Goal: Task Accomplishment & Management: Manage account settings

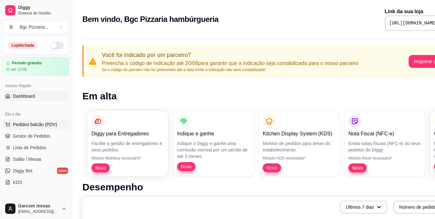
click at [56, 122] on button "Pedidos balcão (PDV)" at bounding box center [36, 125] width 67 height 10
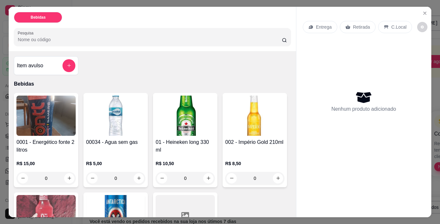
click at [51, 113] on img at bounding box center [45, 116] width 59 height 40
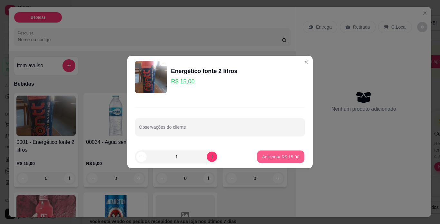
click at [286, 155] on p "Adicionar R$ 15,00" at bounding box center [280, 157] width 37 height 6
type input "1"
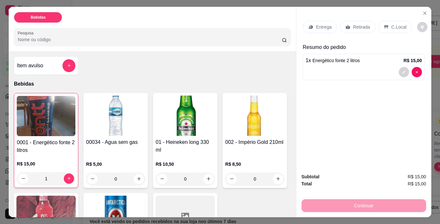
click at [189, 173] on input "0" at bounding box center [185, 179] width 36 height 13
click at [206, 179] on icon "increase-product-quantity" at bounding box center [208, 179] width 5 height 5
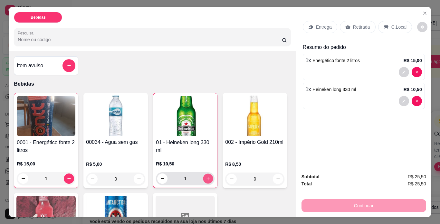
click at [206, 179] on icon "increase-product-quantity" at bounding box center [208, 179] width 5 height 5
click at [206, 179] on icon "increase-product-quantity" at bounding box center [208, 178] width 5 height 5
click at [206, 179] on icon "increase-product-quantity" at bounding box center [208, 179] width 5 height 5
type input "4"
click at [333, 26] on p "Retirada" at bounding box center [361, 27] width 17 height 6
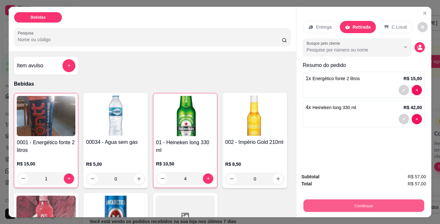
click at [333, 200] on button "Continuar" at bounding box center [363, 206] width 121 height 13
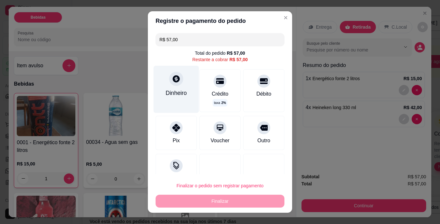
click at [170, 89] on div "Dinheiro" at bounding box center [176, 93] width 21 height 8
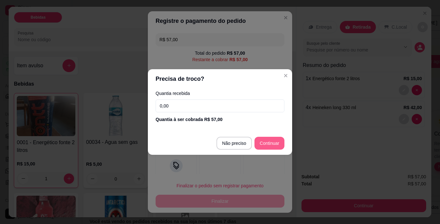
type input "R$ 0,00"
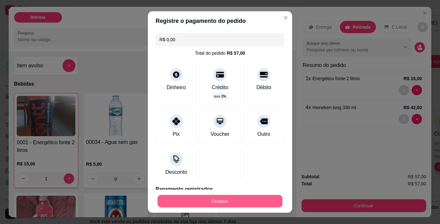
click at [247, 204] on button "Finalizar" at bounding box center [220, 201] width 125 height 13
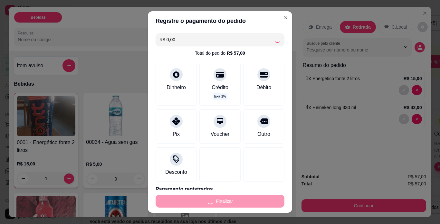
type input "0"
type input "-R$ 57,00"
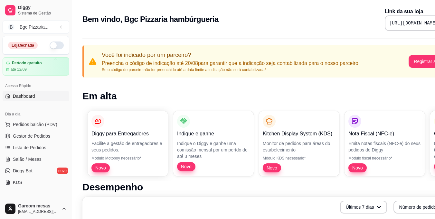
click at [58, 45] on button "button" at bounding box center [57, 46] width 14 height 8
click at [51, 121] on button "Pedidos balcão (PDV)" at bounding box center [36, 125] width 67 height 10
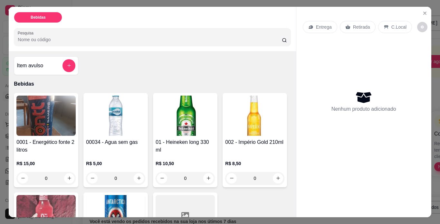
click at [51, 121] on img at bounding box center [45, 116] width 59 height 40
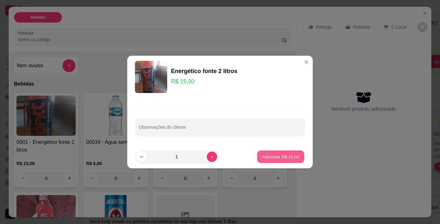
click at [273, 158] on p "Adicionar R$ 15,00" at bounding box center [280, 157] width 37 height 6
type input "1"
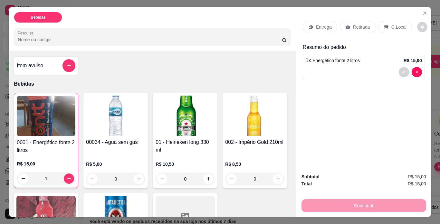
click at [182, 139] on h4 "01 - Heineken long 330 ml" at bounding box center [185, 146] width 59 height 15
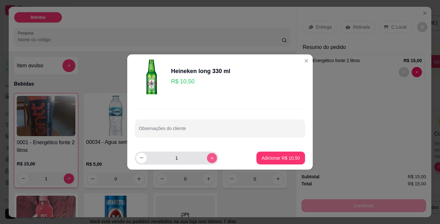
click at [207, 161] on button "increase-product-quantity" at bounding box center [212, 158] width 10 height 10
type input "4"
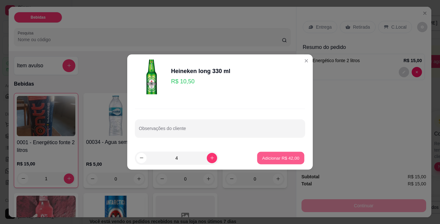
click at [276, 158] on p "Adicionar R$ 42,00" at bounding box center [280, 158] width 37 height 6
type input "4"
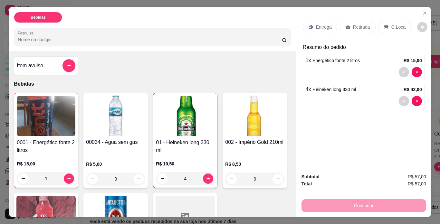
click at [333, 25] on div "Retirada" at bounding box center [358, 27] width 36 height 12
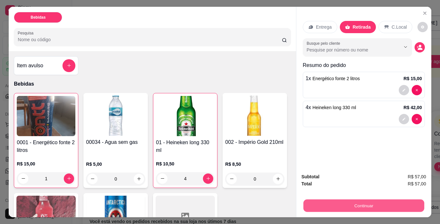
click at [333, 206] on button "Continuar" at bounding box center [363, 206] width 121 height 13
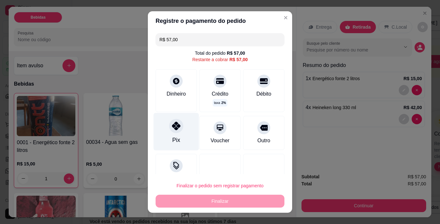
click at [177, 131] on div at bounding box center [176, 126] width 14 height 14
type input "R$ 0,00"
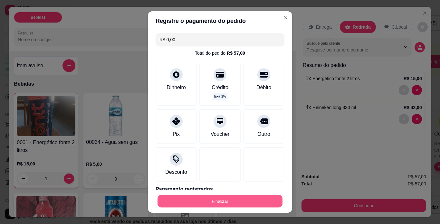
click at [230, 201] on button "Finalizar" at bounding box center [220, 201] width 125 height 13
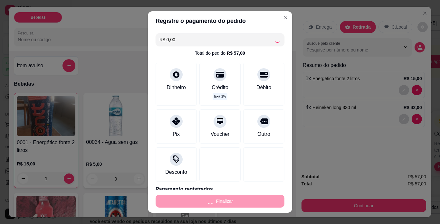
type input "0"
type input "-R$ 57,00"
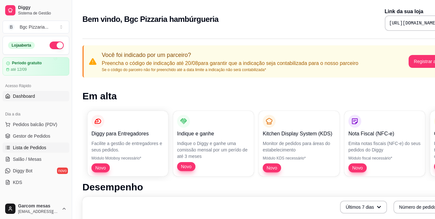
click at [42, 147] on span "Lista de Pedidos" at bounding box center [30, 148] width 34 height 6
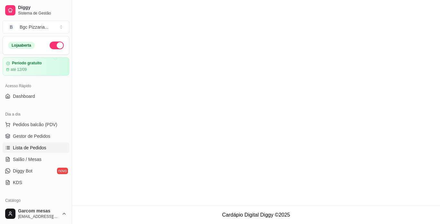
click at [43, 147] on span "Lista de Pedidos" at bounding box center [30, 148] width 34 height 6
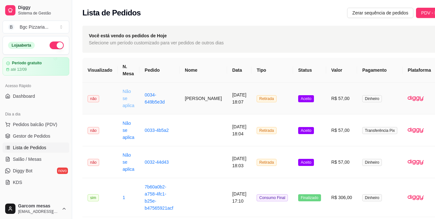
click at [124, 107] on link "Não se aplica" at bounding box center [129, 98] width 12 height 19
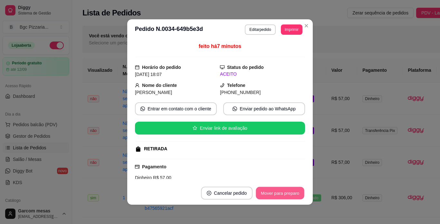
click at [290, 195] on button "Mover para preparo" at bounding box center [280, 193] width 48 height 13
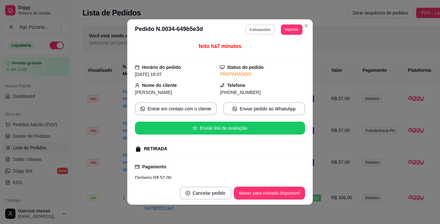
click at [269, 30] on button "Editar pedido" at bounding box center [261, 29] width 30 height 10
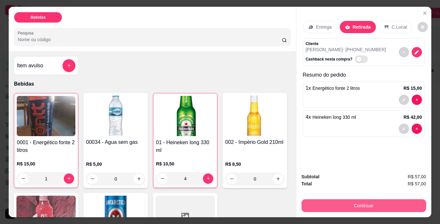
click at [333, 205] on button "Continuar" at bounding box center [364, 205] width 125 height 13
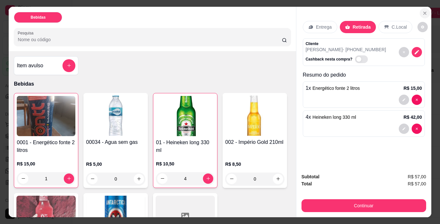
click at [333, 14] on button "Close" at bounding box center [425, 13] width 10 height 10
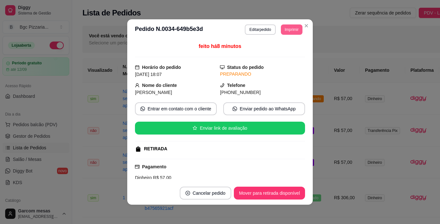
click at [292, 32] on button "Imprimir" at bounding box center [292, 29] width 22 height 10
click at [281, 52] on button "Impressora" at bounding box center [277, 52] width 45 height 10
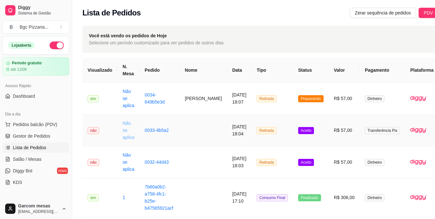
click at [129, 139] on link "Não se aplica" at bounding box center [129, 130] width 12 height 19
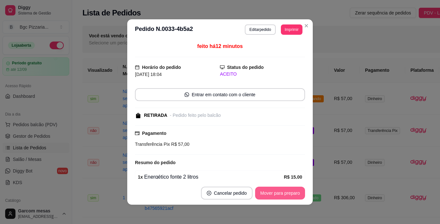
click at [291, 192] on button "Mover para preparo" at bounding box center [280, 193] width 50 height 13
click at [277, 194] on button "Mover para retirada disponível" at bounding box center [269, 193] width 69 height 13
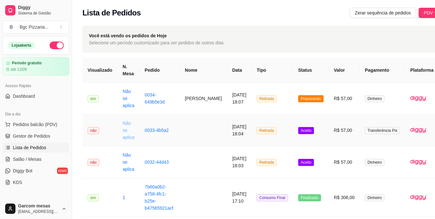
click at [131, 137] on link "Não se aplica" at bounding box center [129, 130] width 12 height 19
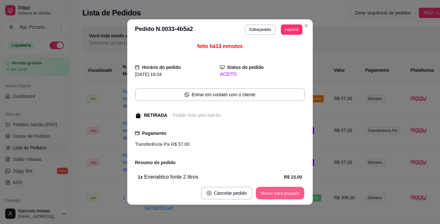
click at [261, 197] on button "Mover para preparo" at bounding box center [280, 193] width 48 height 13
click at [264, 194] on button "Mover para retirada disponível" at bounding box center [269, 193] width 69 height 13
click at [286, 192] on button "Mover para finalizado" at bounding box center [279, 193] width 52 height 13
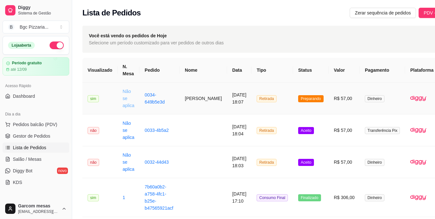
click at [129, 107] on link "Não se aplica" at bounding box center [129, 98] width 12 height 19
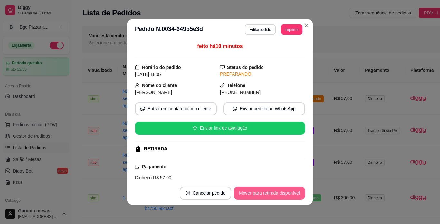
click at [274, 193] on button "Mover para retirada disponível" at bounding box center [269, 193] width 71 height 13
click at [274, 193] on button "Mover para finalizado" at bounding box center [278, 193] width 53 height 13
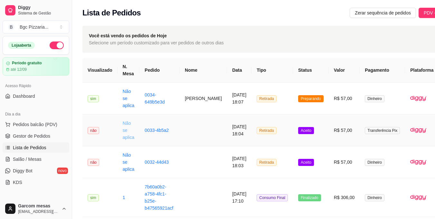
click at [127, 139] on link "Não se aplica" at bounding box center [129, 130] width 12 height 19
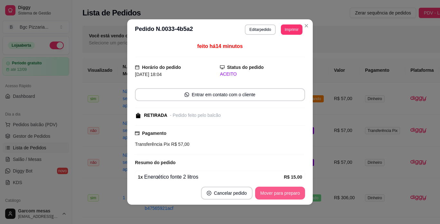
click at [273, 192] on button "Mover para preparo" at bounding box center [280, 193] width 50 height 13
click at [273, 192] on button "Mover para retirada disponível" at bounding box center [269, 193] width 69 height 13
click at [273, 192] on button "Mover para finalizado" at bounding box center [279, 193] width 52 height 13
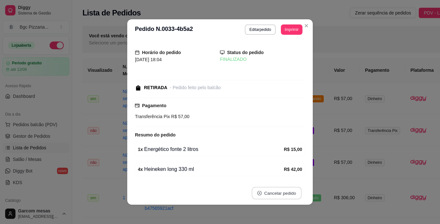
click at [277, 191] on button "Cancelar pedido" at bounding box center [277, 193] width 50 height 13
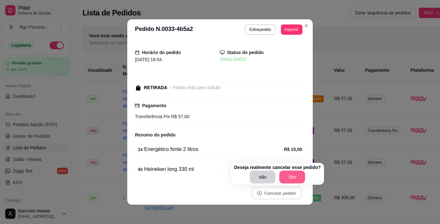
click at [290, 177] on button "Sim" at bounding box center [292, 177] width 26 height 13
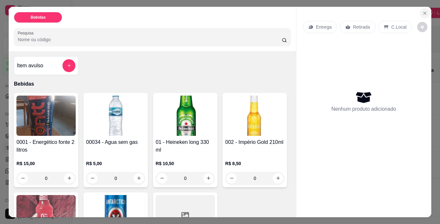
click at [333, 11] on icon "Close" at bounding box center [424, 13] width 5 height 5
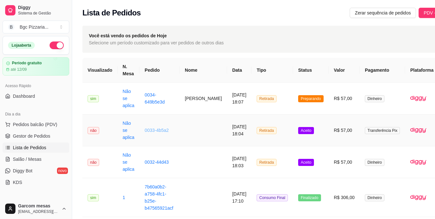
click at [165, 129] on link "0033-4b5a2" at bounding box center [157, 130] width 24 height 5
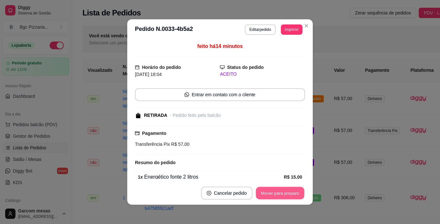
click at [270, 190] on button "Mover para preparo" at bounding box center [280, 193] width 48 height 13
click at [270, 191] on button "Mover para retirada disponível" at bounding box center [269, 193] width 69 height 13
click at [269, 193] on button "Mover para finalizado" at bounding box center [279, 193] width 52 height 13
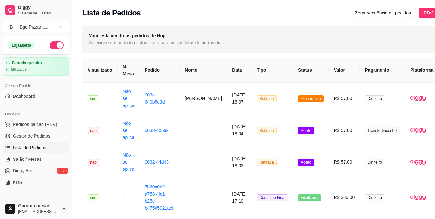
click at [53, 44] on button "button" at bounding box center [57, 46] width 14 height 8
click at [56, 47] on div at bounding box center [60, 46] width 8 height 8
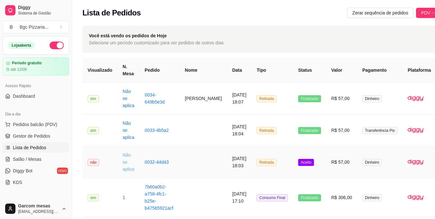
click at [125, 171] on link "Não se aplica" at bounding box center [129, 162] width 12 height 19
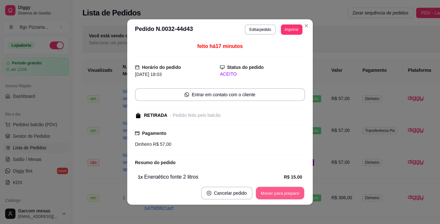
click at [269, 194] on button "Mover para preparo" at bounding box center [280, 193] width 48 height 13
click at [284, 193] on button "Mover para preparo" at bounding box center [280, 193] width 48 height 13
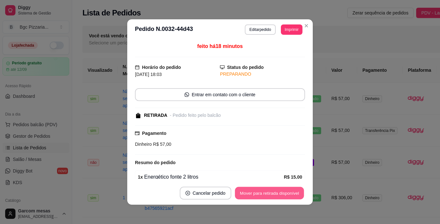
click at [284, 193] on button "Mover para retirada disponível" at bounding box center [269, 193] width 69 height 13
click at [284, 193] on button "Mover para finalizado" at bounding box center [279, 193] width 52 height 13
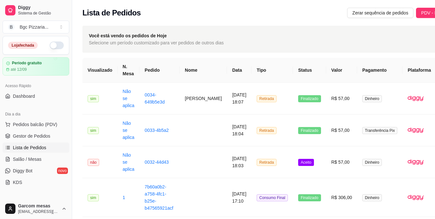
click at [55, 45] on button "button" at bounding box center [57, 46] width 14 height 8
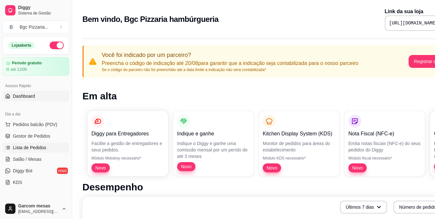
click at [59, 148] on link "Lista de Pedidos" at bounding box center [36, 148] width 67 height 10
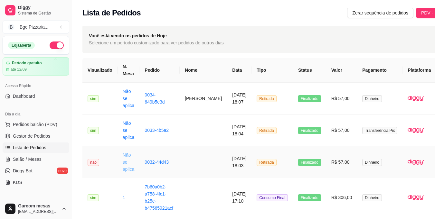
click at [125, 169] on link "Não se aplica" at bounding box center [129, 162] width 12 height 19
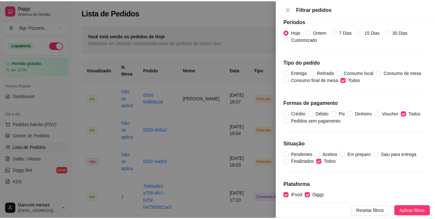
scroll to position [12, 0]
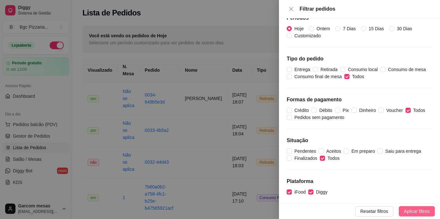
click at [416, 210] on span "Aplicar filtros" at bounding box center [417, 211] width 26 height 7
